Goal: Transaction & Acquisition: Purchase product/service

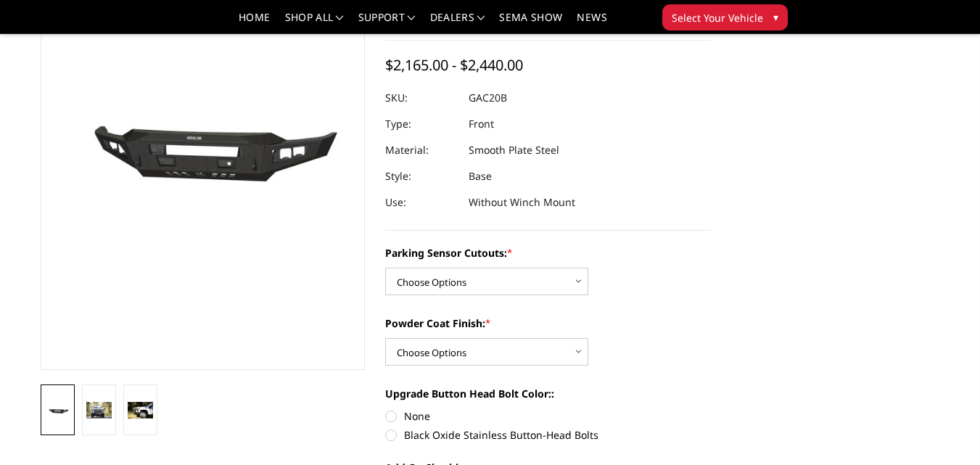
scroll to position [218, 0]
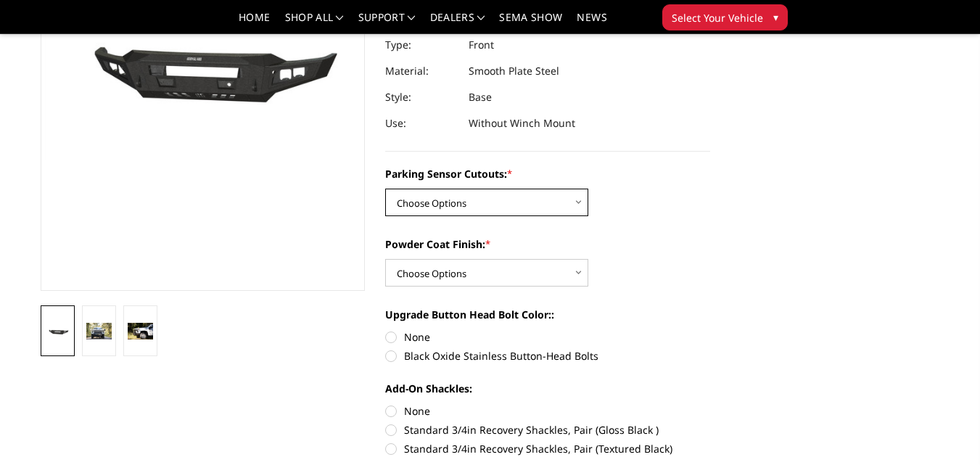
click at [577, 199] on select "Choose Options No - Without Parking Sensor Cutouts Yes - With Parking Sensor Cu…" at bounding box center [486, 203] width 203 height 28
select select "3467"
click at [385, 189] on select "Choose Options No - Without Parking Sensor Cutouts Yes - With Parking Sensor Cu…" at bounding box center [486, 203] width 203 height 28
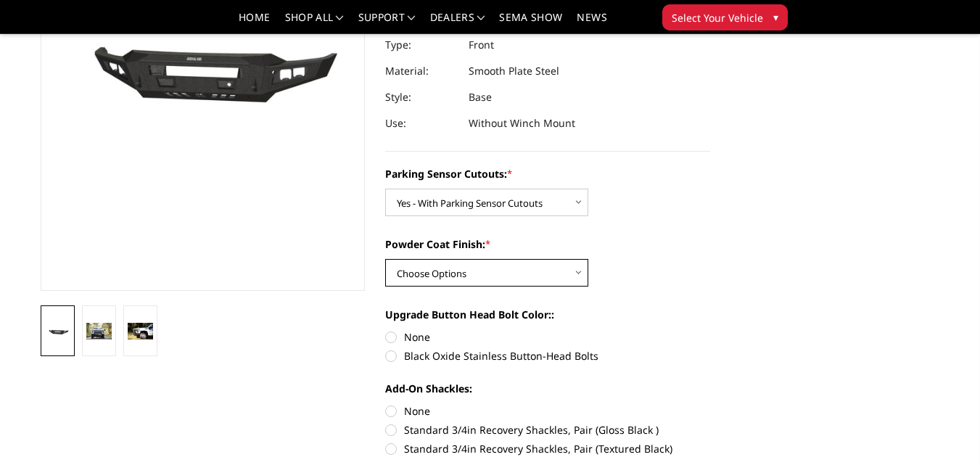
click at [574, 270] on select "Choose Options Bare Metal Textured Black Powder Coat" at bounding box center [486, 273] width 203 height 28
select select "3469"
click at [385, 259] on select "Choose Options Bare Metal Textured Black Powder Coat" at bounding box center [486, 273] width 203 height 28
click at [392, 358] on label "Black Oxide Stainless Button-Head Bolts" at bounding box center [547, 355] width 325 height 15
click at [710, 330] on input "Black Oxide Stainless Button-Head Bolts" at bounding box center [710, 329] width 1 height 1
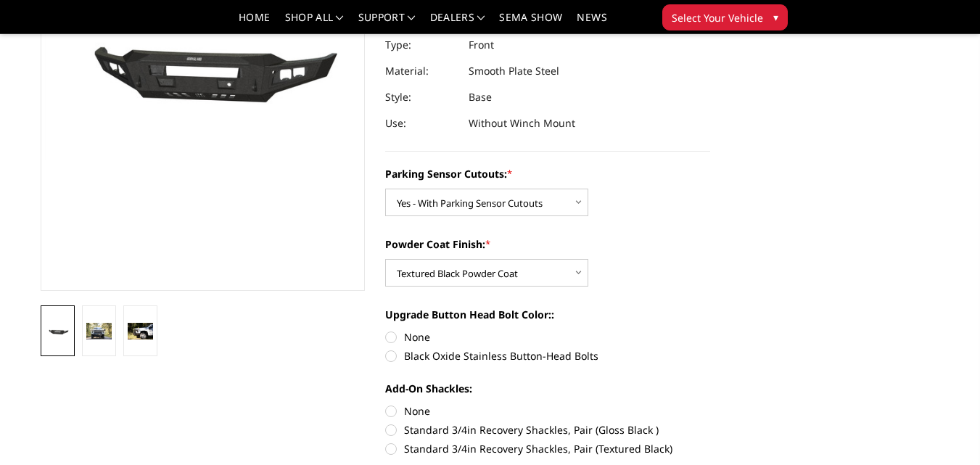
radio input "true"
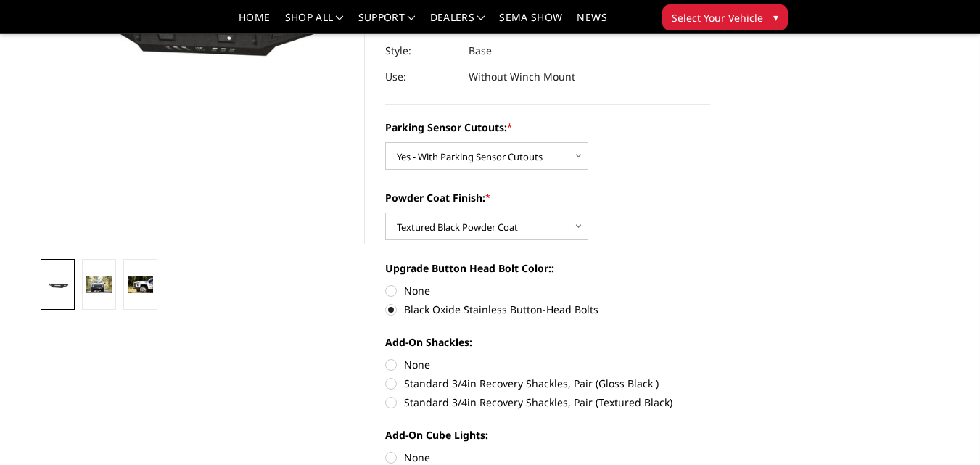
scroll to position [290, 0]
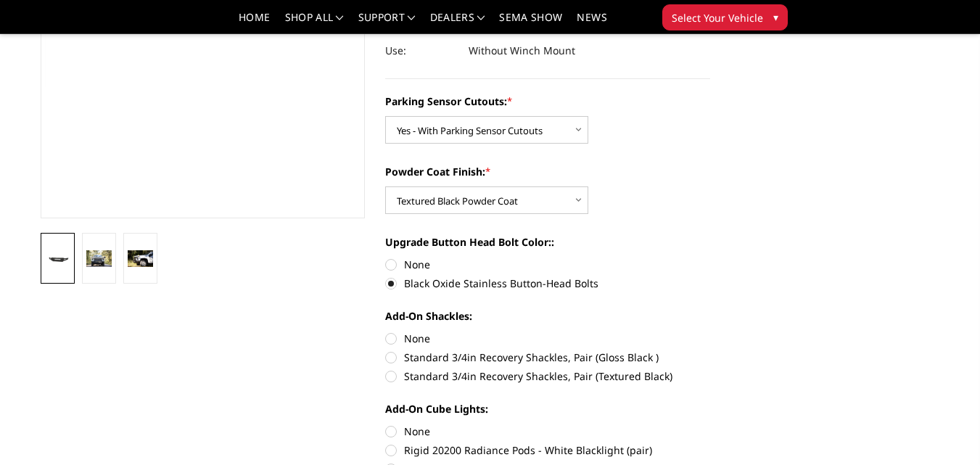
click at [393, 377] on label "Standard 3/4in Recovery Shackles, Pair (Textured Black)" at bounding box center [547, 376] width 325 height 15
click at [710, 350] on input "Standard 3/4in Recovery Shackles, Pair (Textured Black)" at bounding box center [710, 350] width 1 height 1
radio input "true"
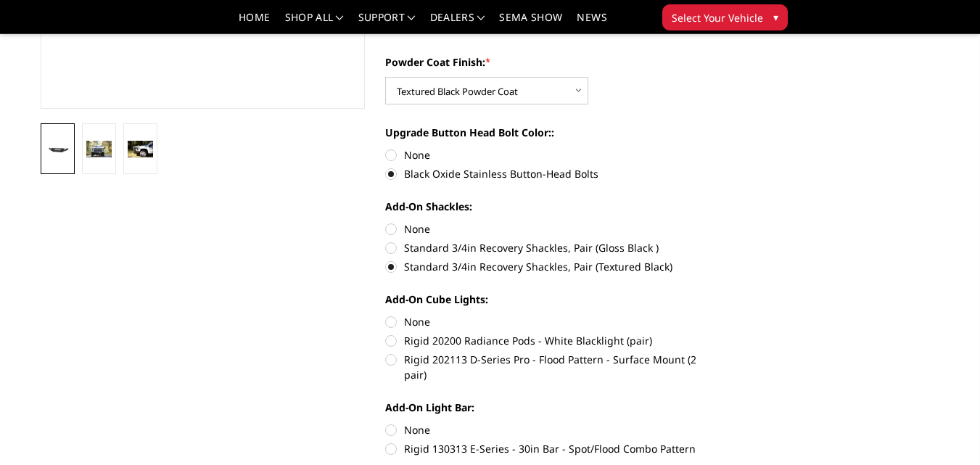
scroll to position [435, 0]
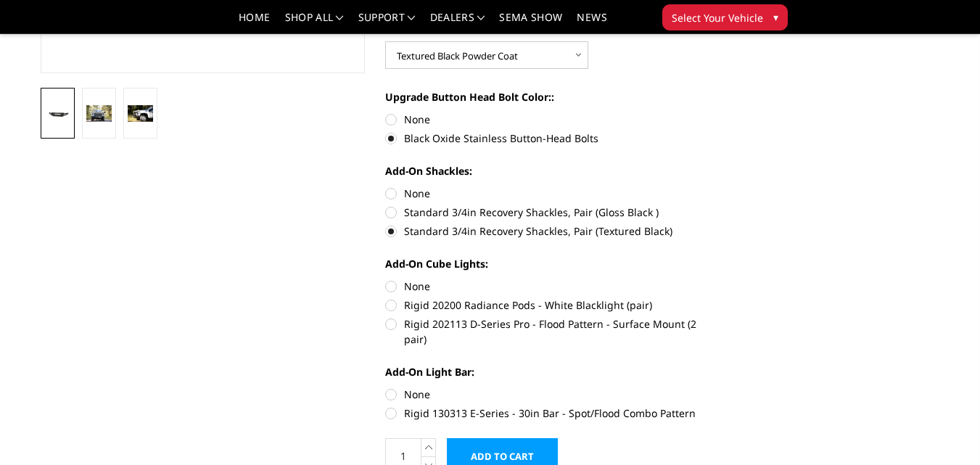
click at [392, 321] on label "Rigid 202113 D-Series Pro - Flood Pattern - Surface Mount (2 pair)" at bounding box center [547, 331] width 325 height 30
click at [710, 298] on input "Rigid 202113 D-Series Pro - Flood Pattern - Surface Mount (2 pair)" at bounding box center [710, 297] width 1 height 1
radio input "true"
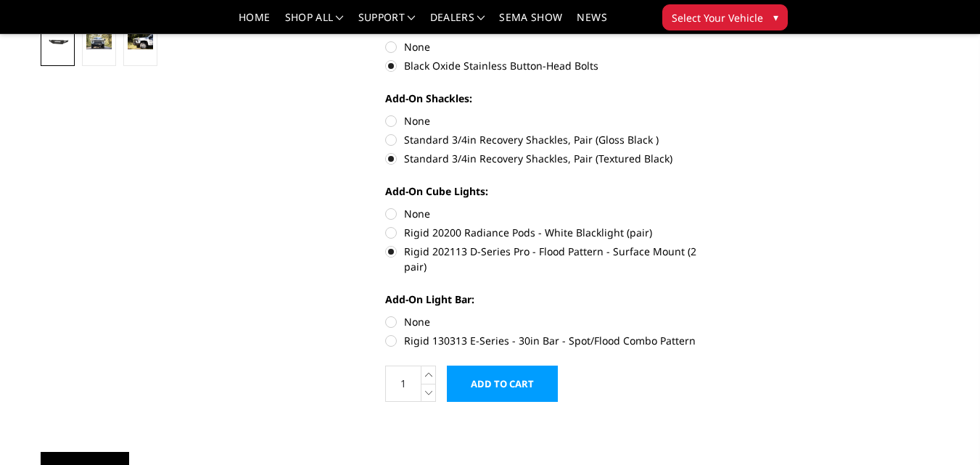
click at [395, 334] on label "Rigid 130313 E-Series - 30in Bar - Spot/Flood Combo Pattern" at bounding box center [547, 340] width 325 height 15
click at [710, 315] on input "Rigid 130313 E-Series - 30in Bar - Spot/Flood Combo Pattern" at bounding box center [710, 314] width 1 height 1
radio input "true"
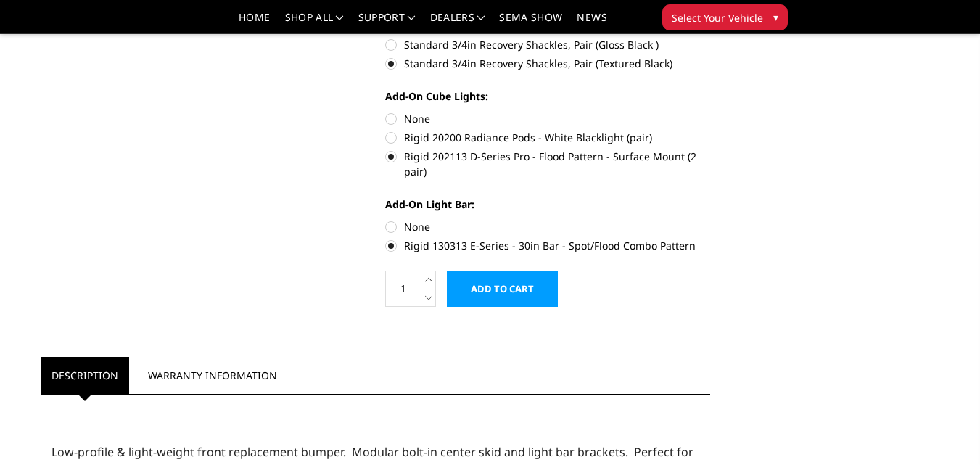
scroll to position [580, 0]
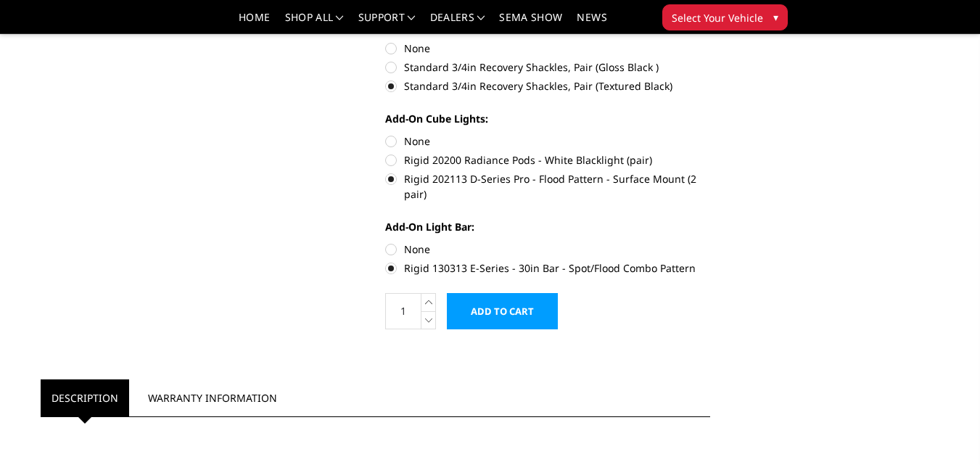
click at [512, 317] on input "Add to Cart" at bounding box center [502, 311] width 111 height 36
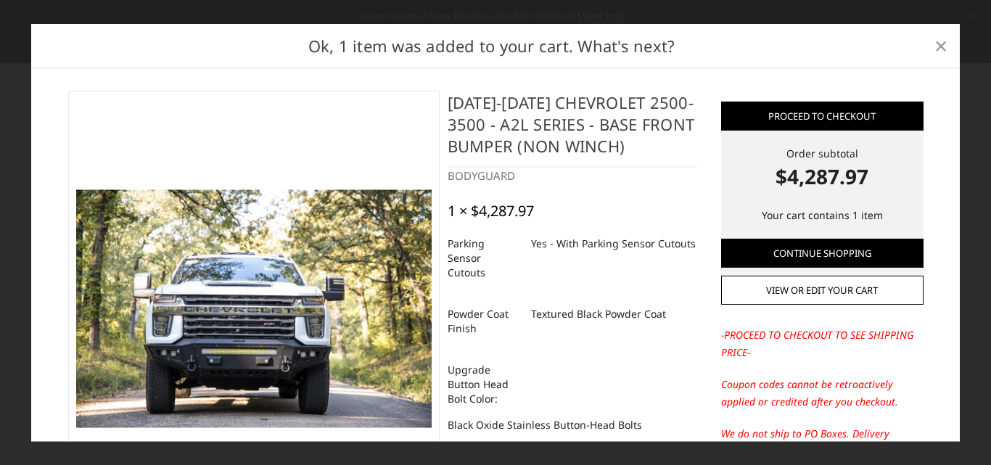
click at [949, 41] on link "×" at bounding box center [940, 45] width 23 height 23
